Goal: Task Accomplishment & Management: Use online tool/utility

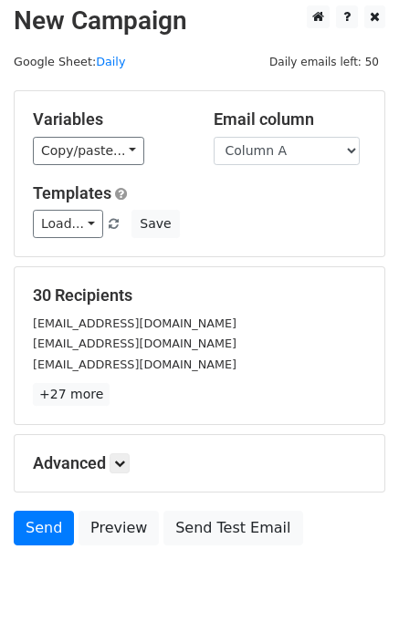
scroll to position [11, 0]
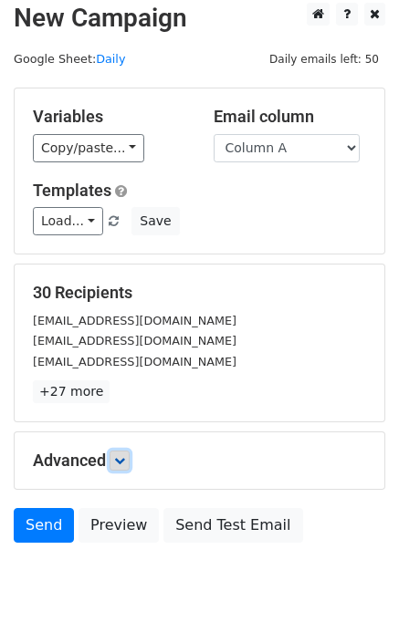
click at [124, 460] on icon at bounding box center [119, 460] width 11 height 11
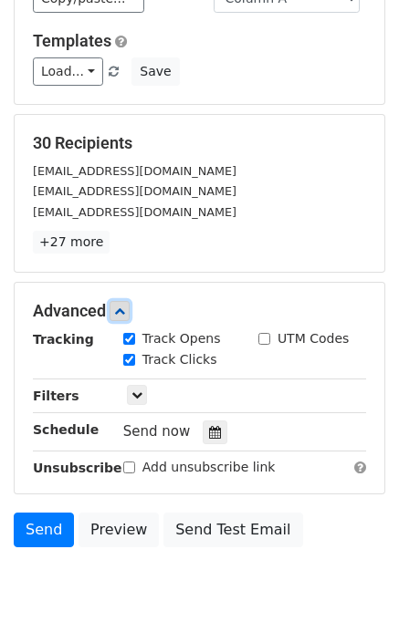
scroll to position [245, 0]
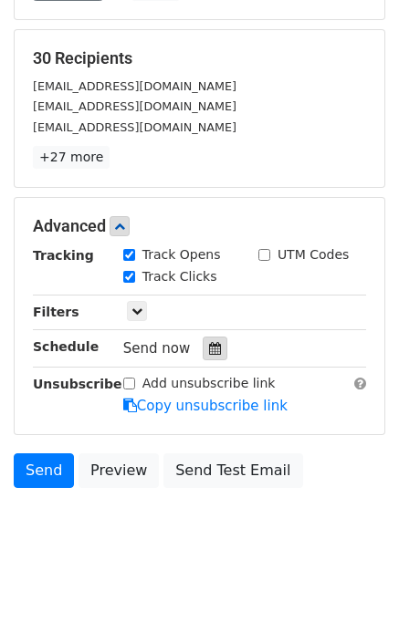
click at [209, 350] on icon at bounding box center [215, 348] width 12 height 13
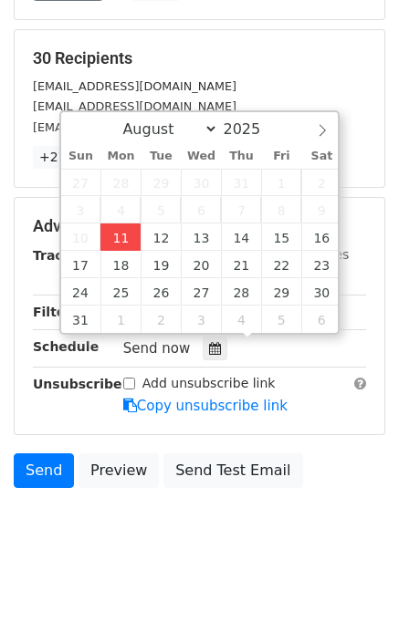
type input "2025-08-11 12:00"
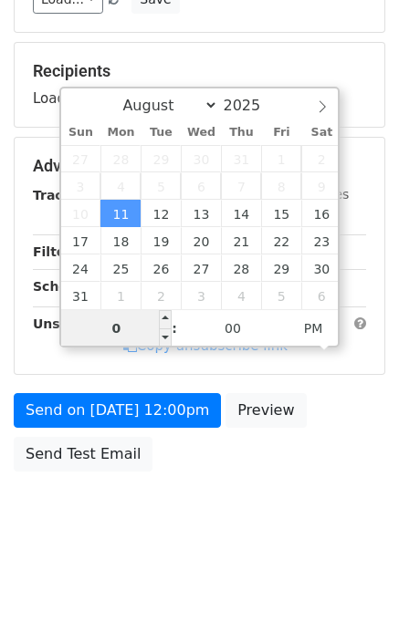
type input "01"
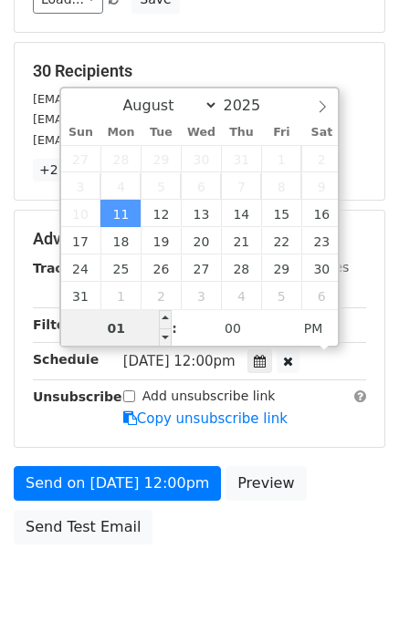
scroll to position [245, 0]
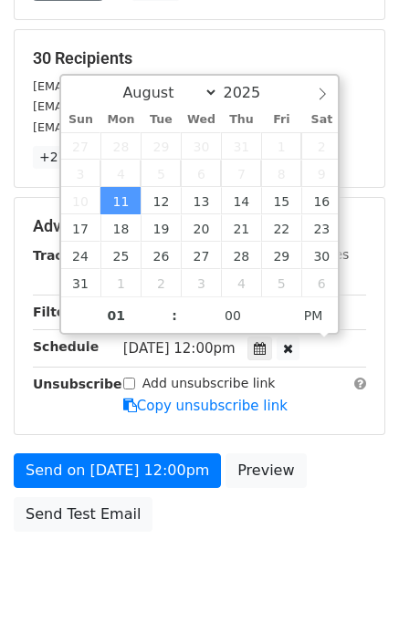
type input "2025-08-11 13:00"
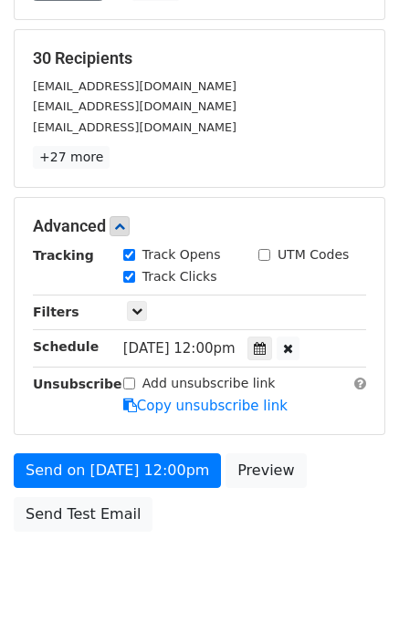
click at [339, 467] on div "Send on Aug 11 at 12:00pm Preview Send Test Email" at bounding box center [199, 497] width 399 height 88
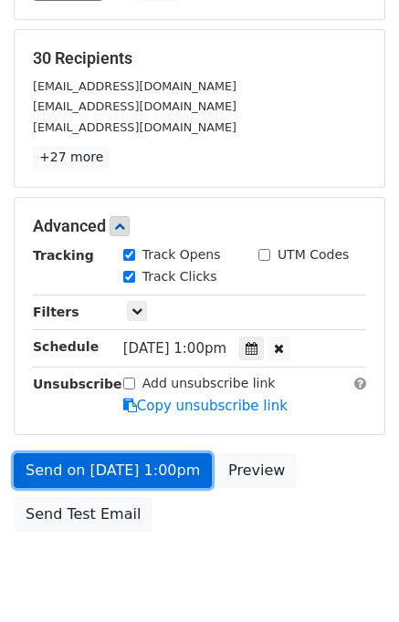
click at [136, 464] on link "Send on Aug 11 at 1:00pm" at bounding box center [113, 470] width 198 height 35
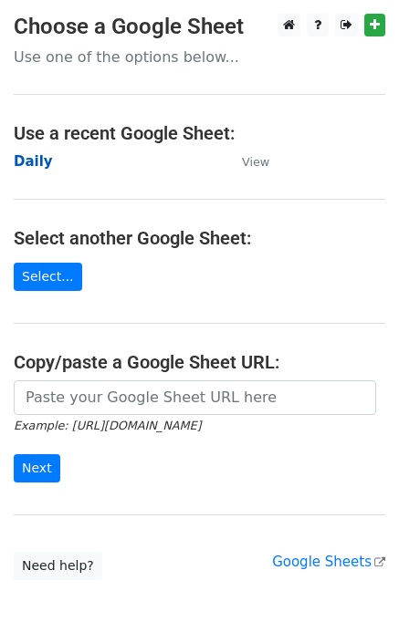
click at [27, 165] on strong "Daily" at bounding box center [33, 161] width 39 height 16
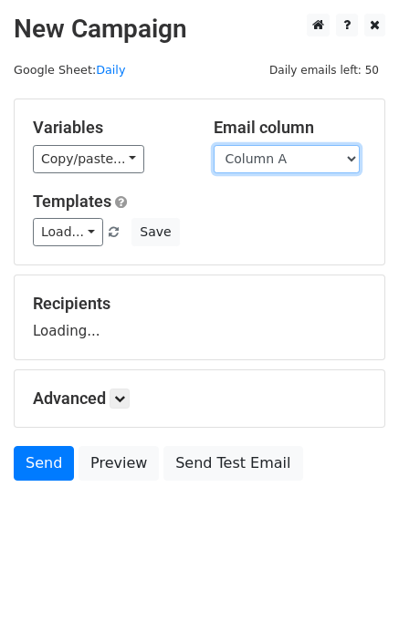
click at [296, 154] on select "Column A Column B Column C" at bounding box center [286, 159] width 146 height 28
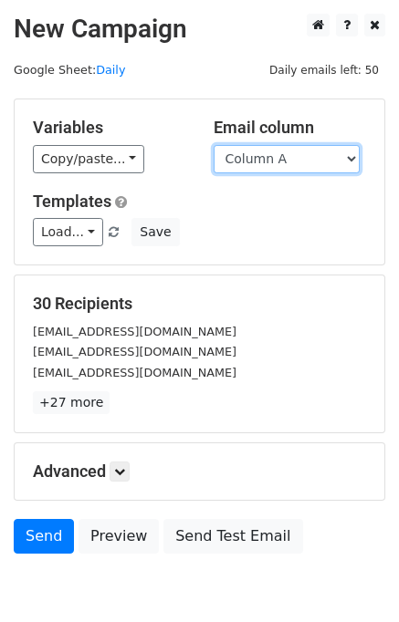
drag, startPoint x: 281, startPoint y: 160, endPoint x: 285, endPoint y: 170, distance: 10.7
click at [281, 160] on select "Column A Column B Column C" at bounding box center [286, 159] width 146 height 28
select select "Column B"
click at [213, 145] on select "Column A Column B Column C" at bounding box center [286, 159] width 146 height 28
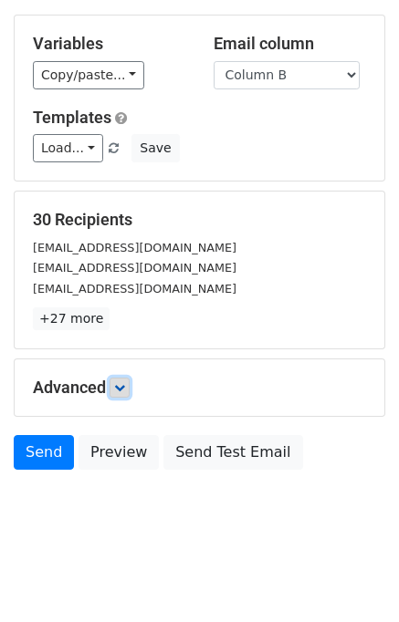
click at [125, 390] on icon at bounding box center [119, 387] width 11 height 11
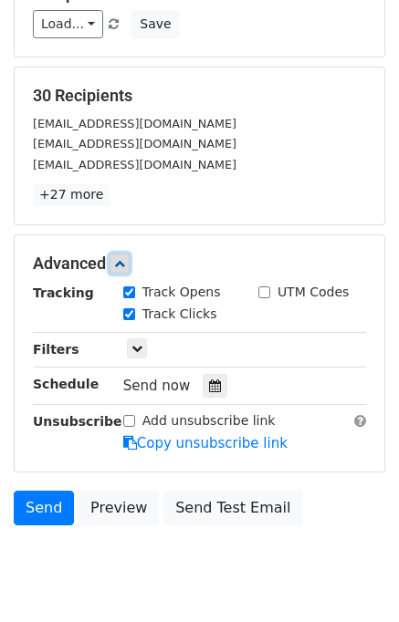
scroll to position [263, 0]
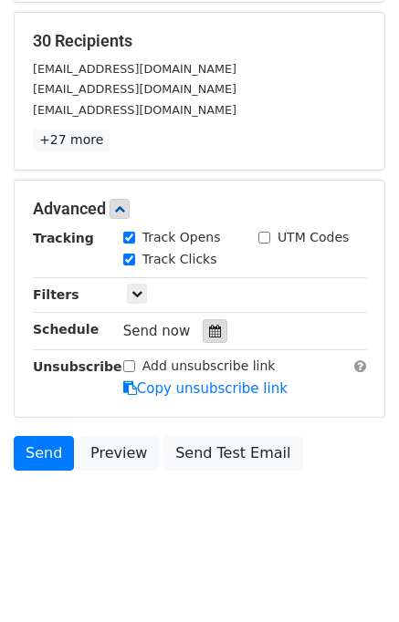
click at [210, 330] on icon at bounding box center [215, 331] width 12 height 13
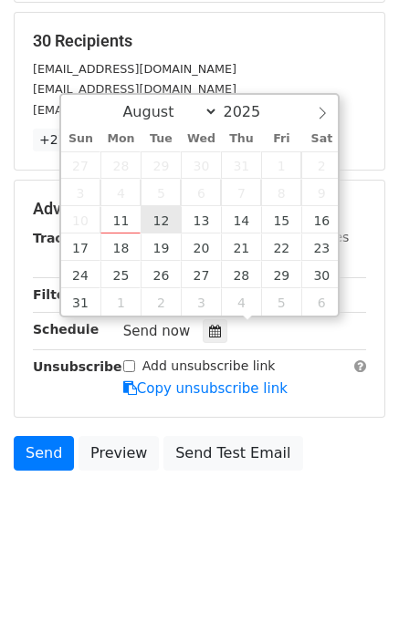
type input "2025-08-12 12:00"
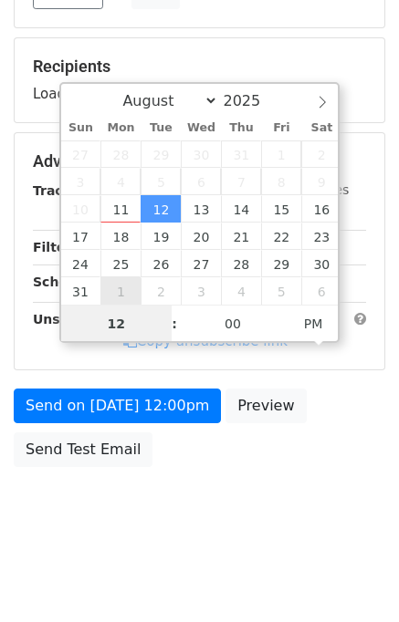
scroll to position [233, 0]
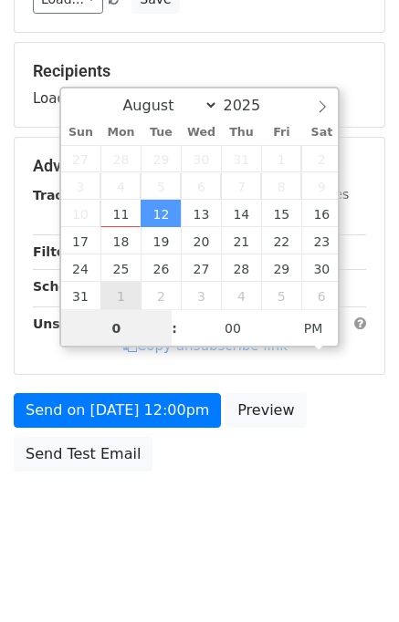
type input "02"
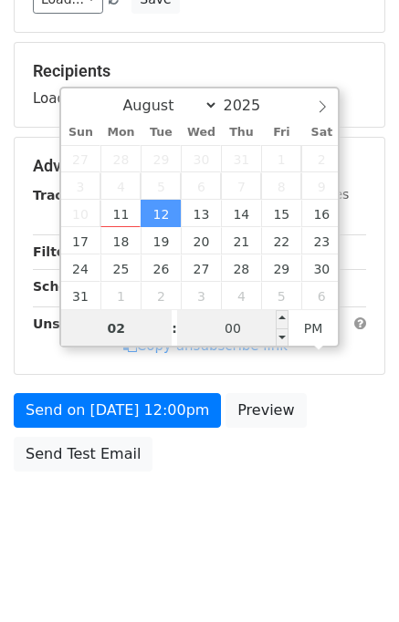
scroll to position [263, 0]
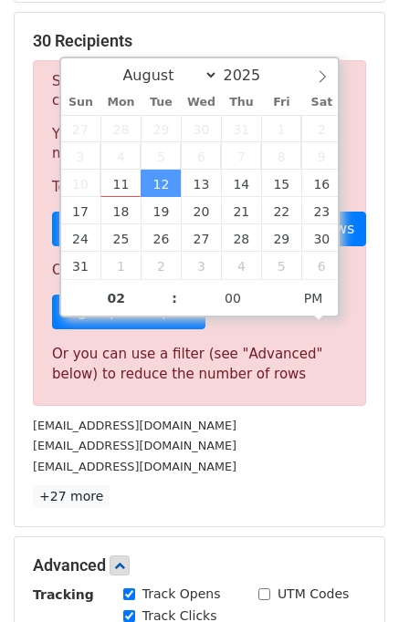
type input "2025-08-12 14:00"
click at [328, 469] on div "sales@mhouse.uk" at bounding box center [199, 466] width 360 height 21
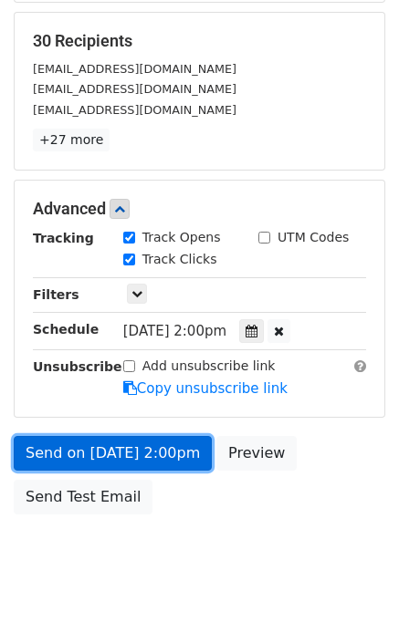
click at [51, 447] on link "Send on Aug 12 at 2:00pm" at bounding box center [113, 453] width 198 height 35
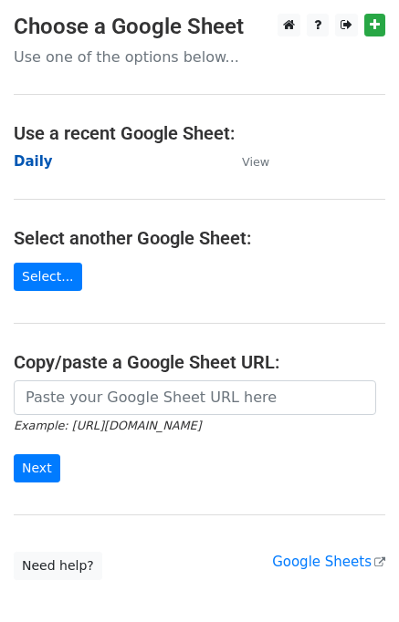
click at [30, 165] on strong "Daily" at bounding box center [33, 161] width 39 height 16
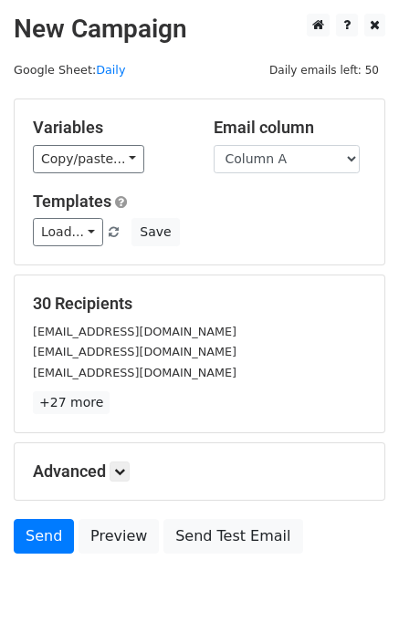
click at [310, 159] on select "Column A Column B Column C" at bounding box center [286, 159] width 146 height 28
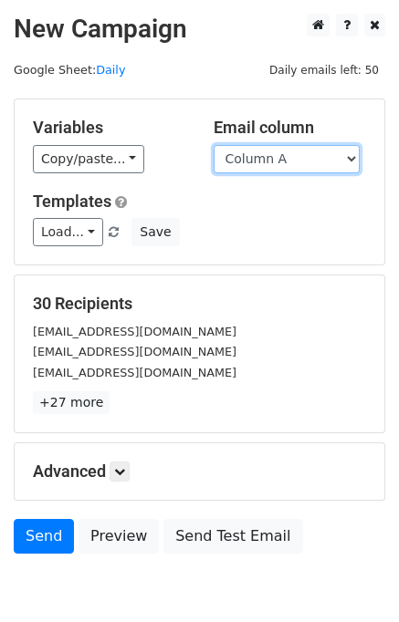
click at [286, 164] on select "Column A Column B Column C" at bounding box center [286, 159] width 146 height 28
select select "Column C"
click at [213, 145] on select "Column A Column B Column C" at bounding box center [286, 159] width 146 height 28
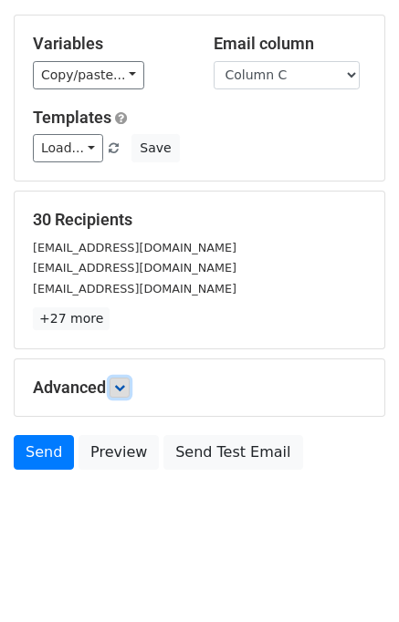
click at [130, 384] on link at bounding box center [119, 388] width 20 height 20
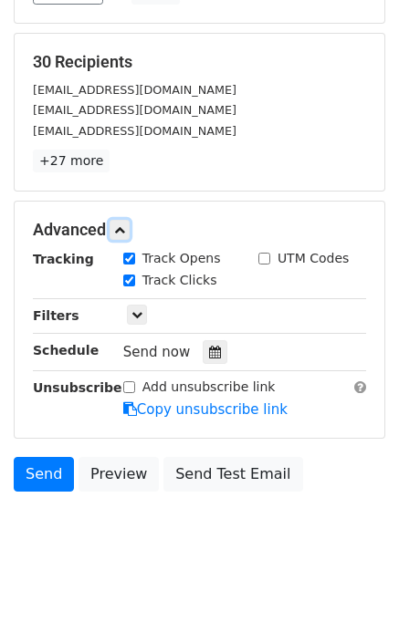
scroll to position [248, 0]
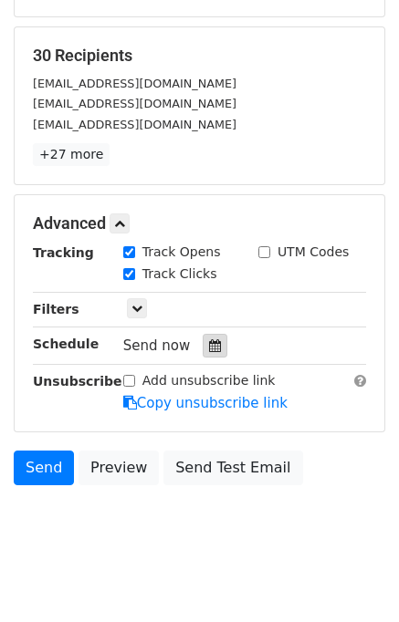
click at [209, 344] on icon at bounding box center [215, 345] width 12 height 13
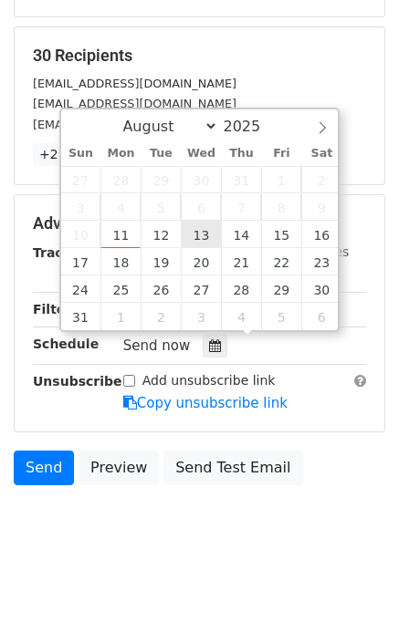
type input "2025-08-13 12:00"
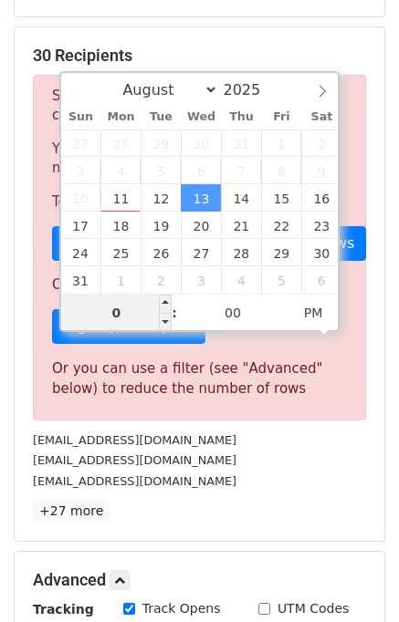
type input "03"
type input "2025-08-13 15:00"
click at [285, 500] on p "+27 more" at bounding box center [199, 511] width 333 height 23
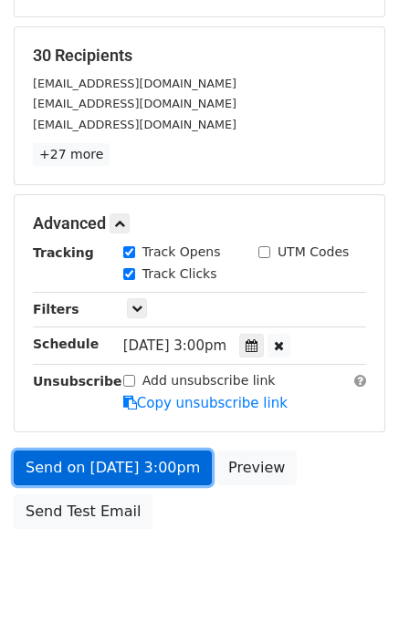
click at [124, 466] on link "Send on Aug 13 at 3:00pm" at bounding box center [113, 468] width 198 height 35
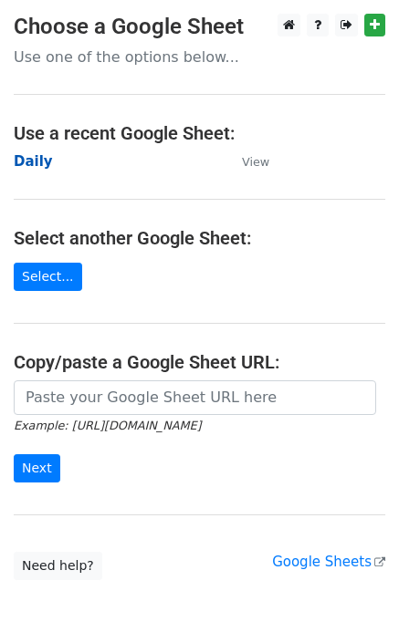
click at [35, 160] on strong "Daily" at bounding box center [33, 161] width 39 height 16
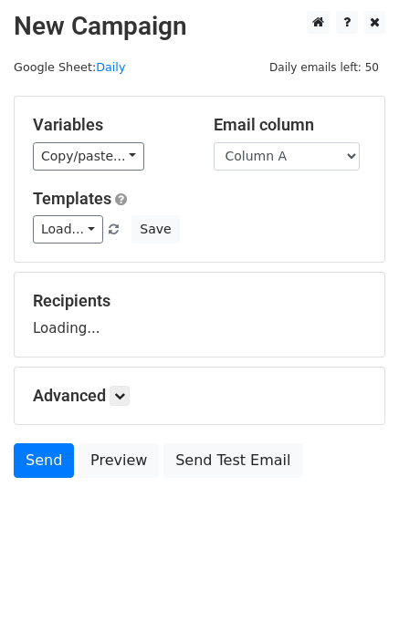
scroll to position [11, 0]
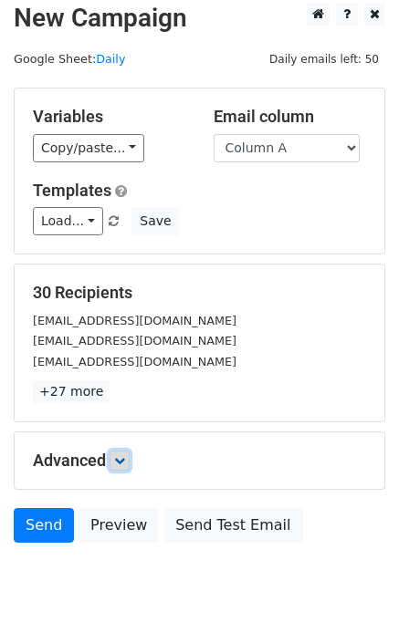
click at [125, 455] on icon at bounding box center [119, 460] width 11 height 11
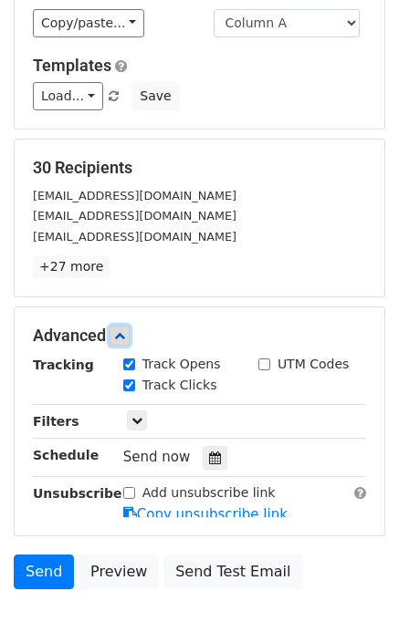
scroll to position [251, 0]
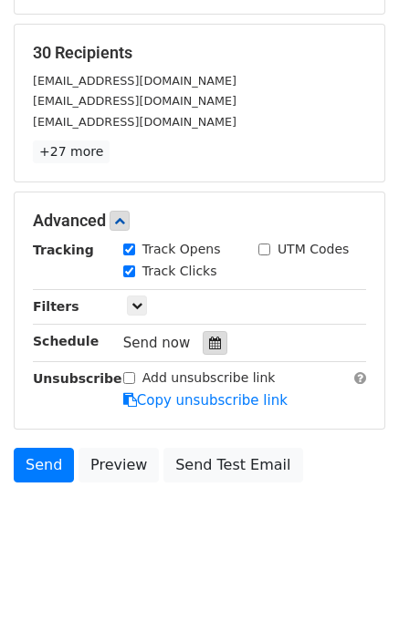
click at [212, 343] on div at bounding box center [215, 343] width 25 height 24
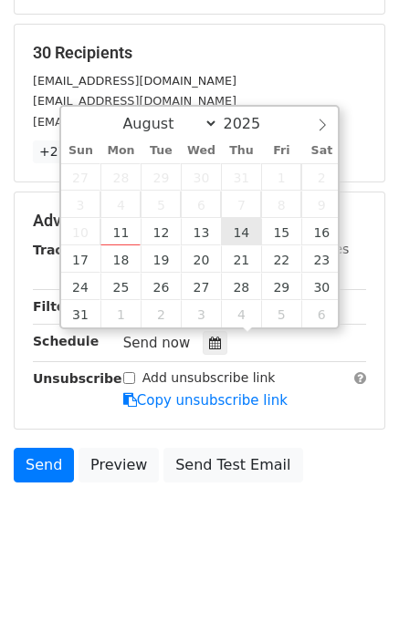
type input "2025-08-14 12:00"
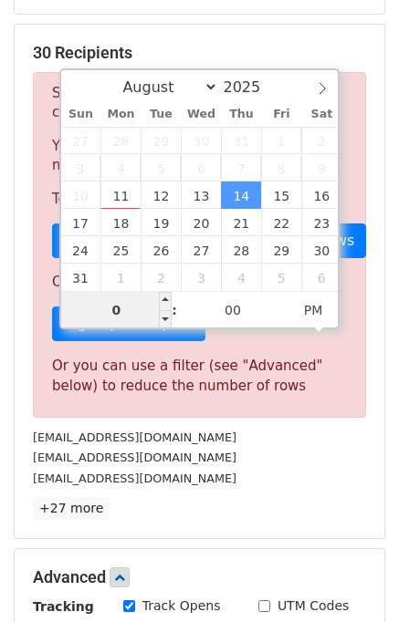
type input "04"
type input "2025-08-14 16:00"
click at [260, 497] on p "+27 more" at bounding box center [199, 508] width 333 height 23
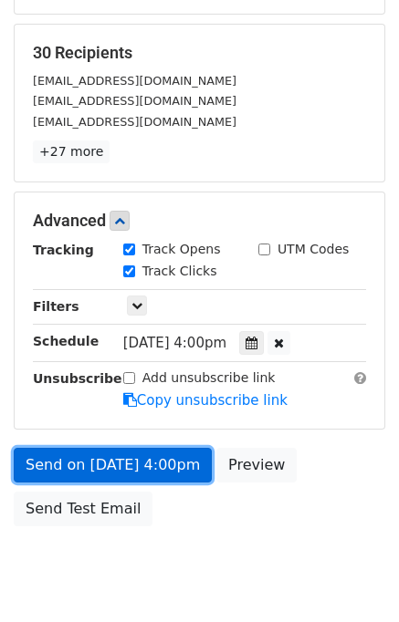
click at [117, 457] on link "Send on Aug 14 at 4:00pm" at bounding box center [113, 465] width 198 height 35
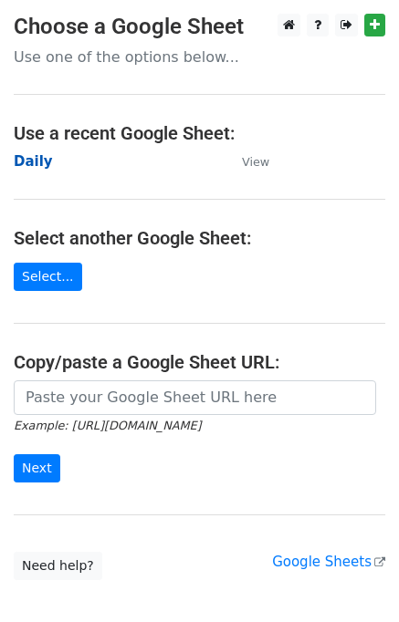
click at [26, 165] on strong "Daily" at bounding box center [33, 161] width 39 height 16
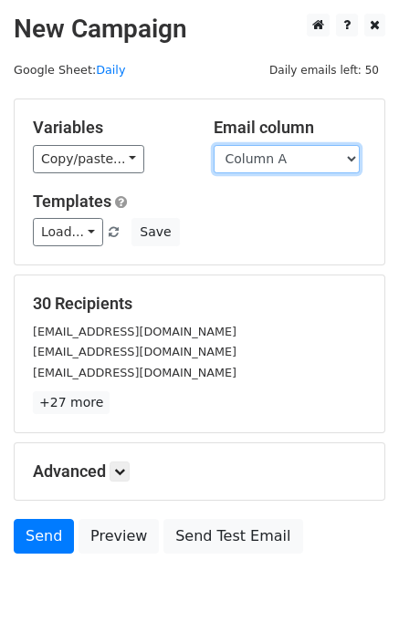
click at [292, 165] on select "Column A Column B Column C" at bounding box center [286, 159] width 146 height 28
select select "Column B"
click at [213, 145] on select "Column A Column B Column C" at bounding box center [286, 159] width 146 height 28
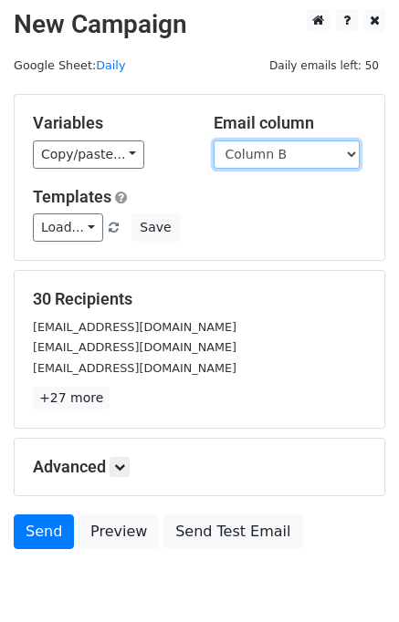
scroll to position [84, 0]
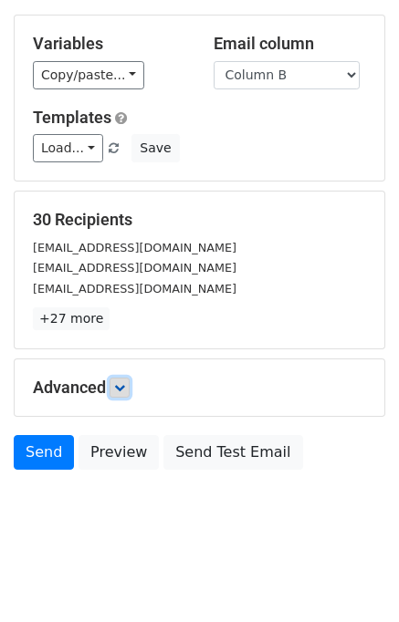
click at [123, 388] on icon at bounding box center [119, 387] width 11 height 11
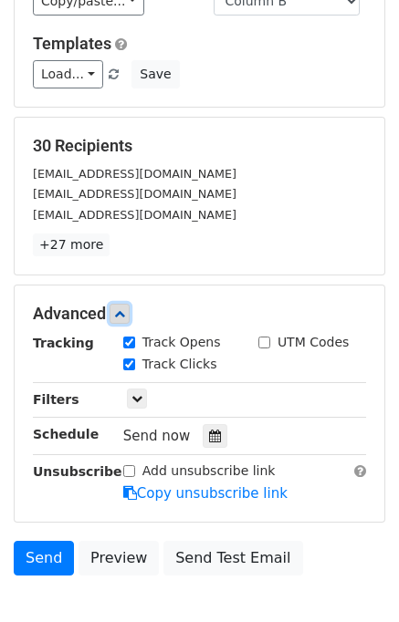
scroll to position [243, 0]
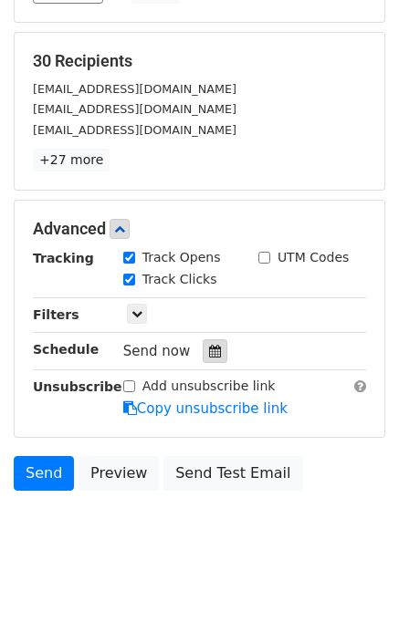
click at [209, 345] on icon at bounding box center [215, 351] width 12 height 13
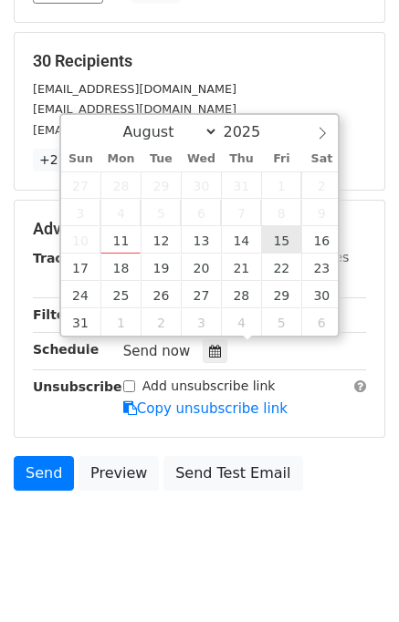
type input "2025-08-15 12:00"
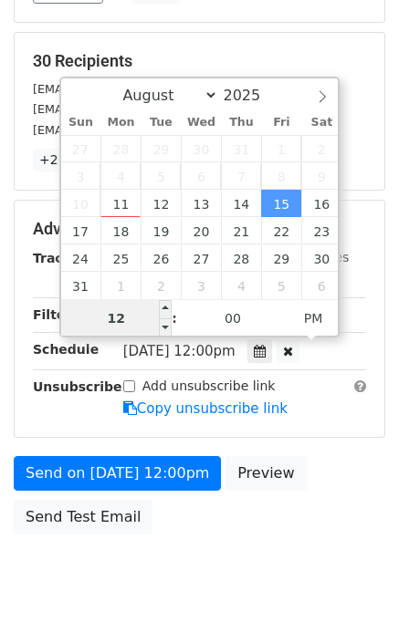
scroll to position [233, 0]
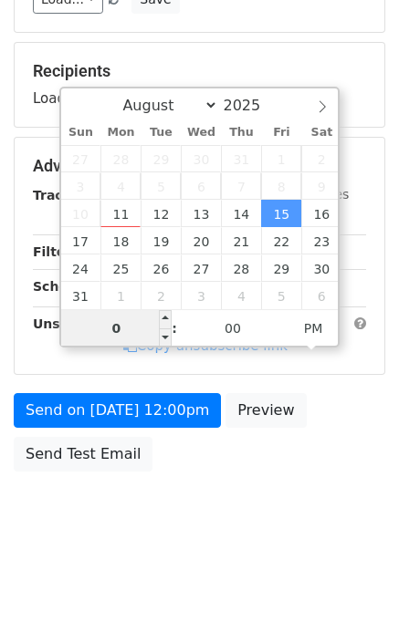
type input "05"
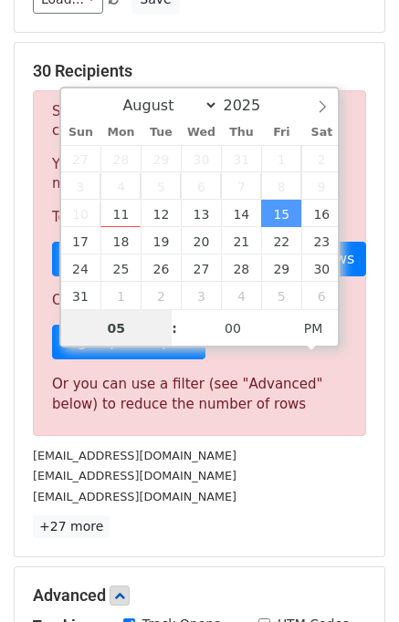
scroll to position [243, 0]
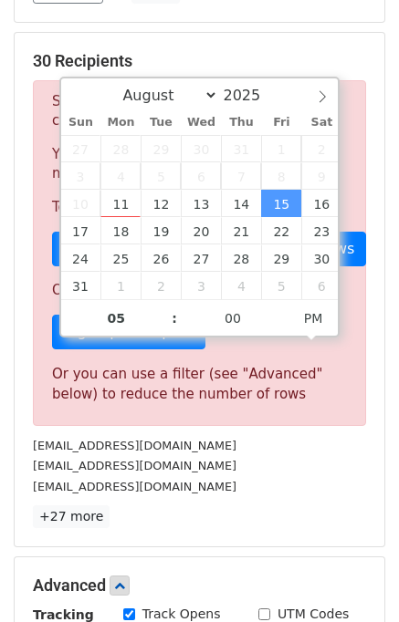
type input "2025-08-15 17:00"
click at [310, 493] on div "sales@mhouse.uk" at bounding box center [199, 486] width 360 height 21
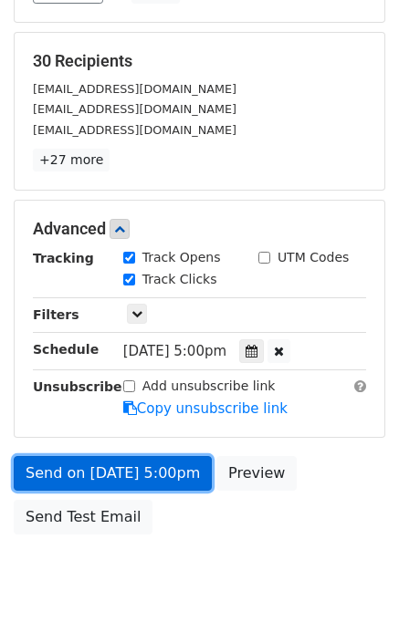
click at [143, 462] on link "Send on Aug 15 at 5:00pm" at bounding box center [113, 473] width 198 height 35
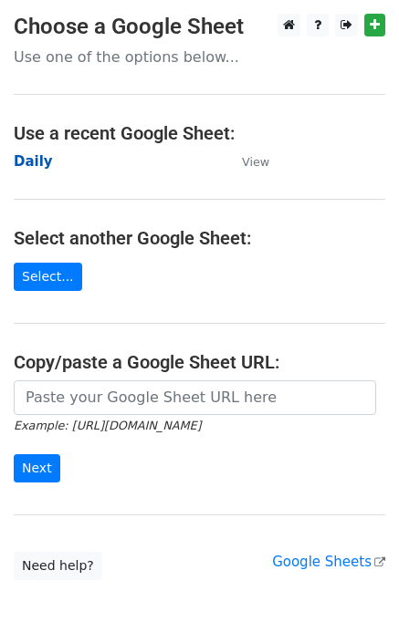
click at [26, 166] on strong "Daily" at bounding box center [33, 161] width 39 height 16
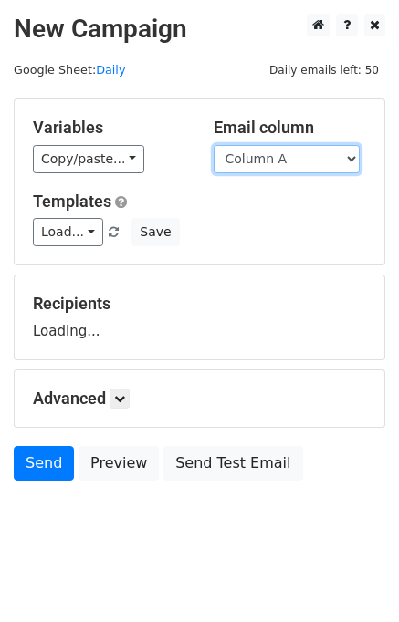
click at [310, 158] on select "Column A Column B Column C" at bounding box center [286, 159] width 146 height 28
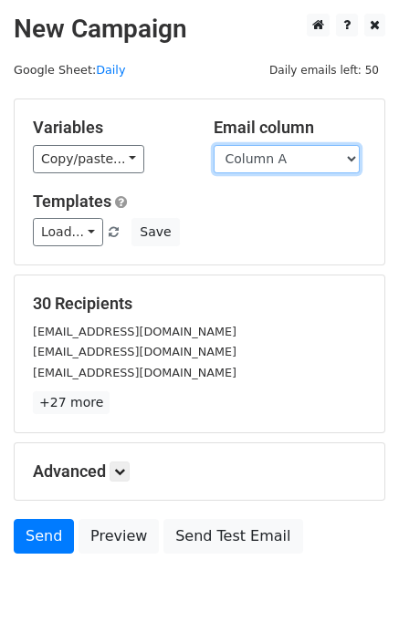
click at [295, 161] on select "Column A Column B Column C" at bounding box center [286, 159] width 146 height 28
select select "Column C"
click at [213, 145] on select "Column A Column B Column C" at bounding box center [286, 159] width 146 height 28
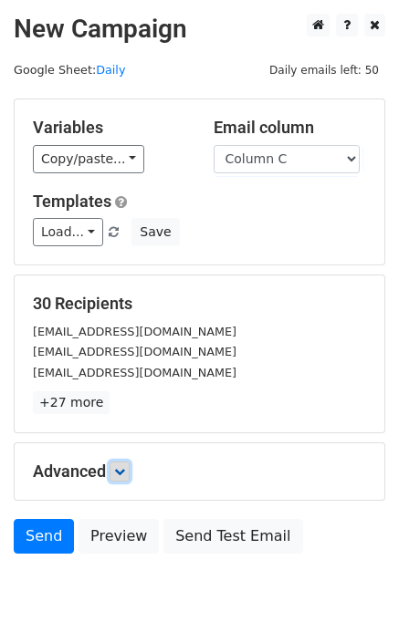
click at [123, 479] on link at bounding box center [119, 472] width 20 height 20
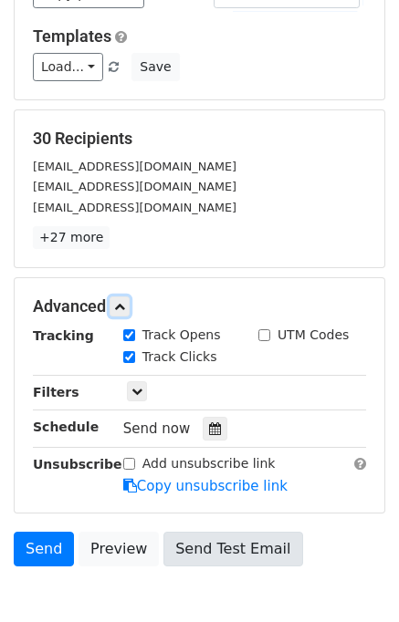
scroll to position [263, 0]
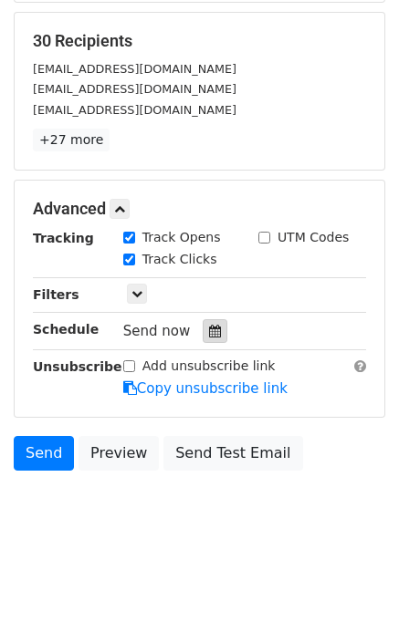
click at [211, 319] on div at bounding box center [215, 331] width 25 height 24
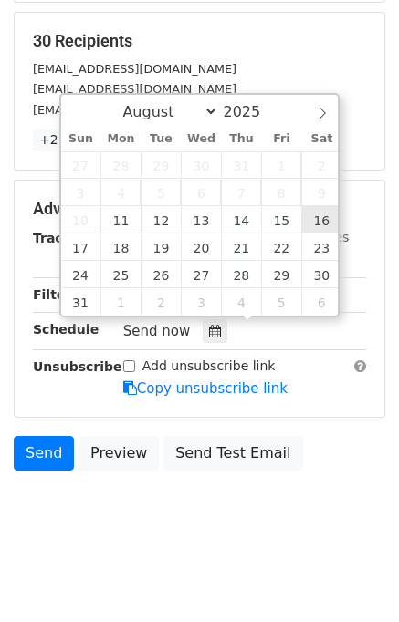
type input "[DATE] 12:00"
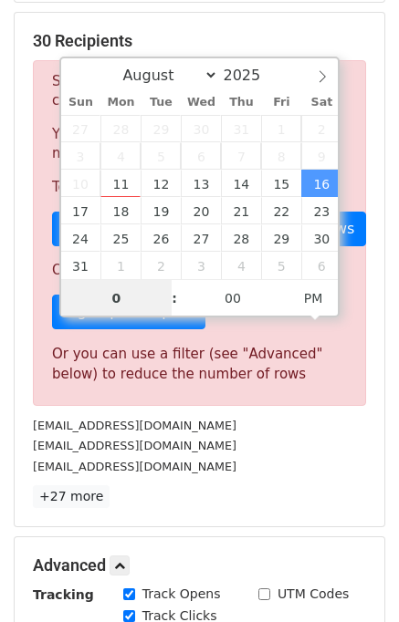
type input "06"
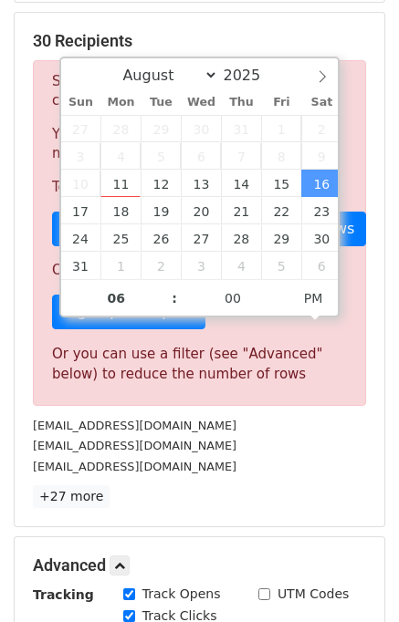
type input "[DATE] 18:00"
click at [255, 483] on div "30 Recipients Sorry, you don't have enough daily email credits to send these em…" at bounding box center [199, 269] width 333 height 477
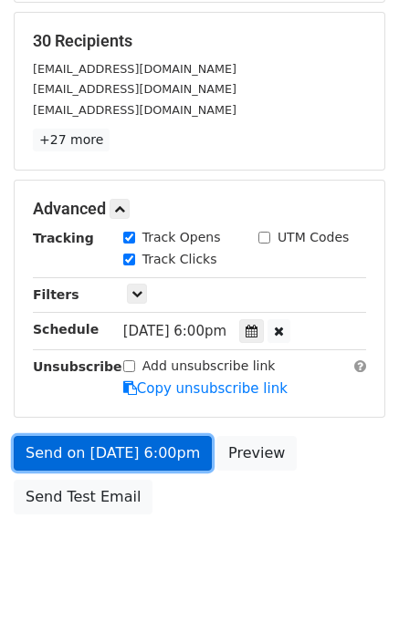
click at [120, 444] on link "Send on [DATE] 6:00pm" at bounding box center [113, 453] width 198 height 35
